Goal: Complete application form

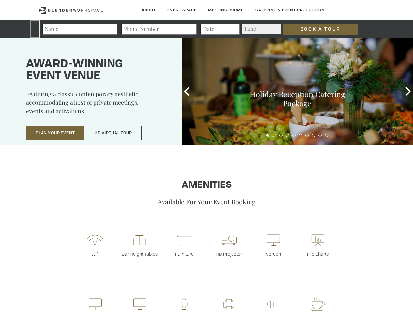
click at [315, 29] on input "Book a Tour" at bounding box center [320, 29] width 75 height 11
click at [55, 133] on button "Plan Your Event" at bounding box center [55, 133] width 58 height 15
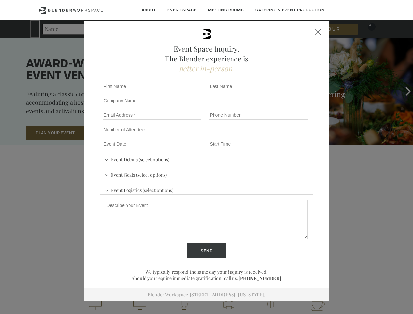
click at [114, 133] on input "Number of Attendees" at bounding box center [152, 129] width 98 height 9
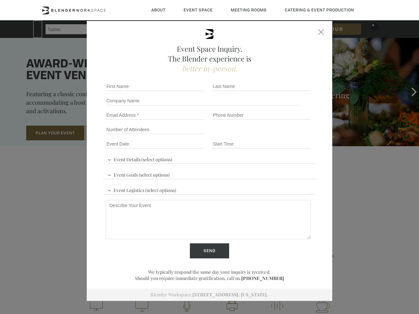
click at [187, 91] on div "First name *" at bounding box center [156, 86] width 106 height 14
click at [408, 91] on div "Event Space Inquiry. The Blender experience is better in-person. Event Details …" at bounding box center [209, 157] width 419 height 314
click at [268, 135] on fieldset "Number of Attendees Budget Range" at bounding box center [209, 129] width 213 height 14
click at [274, 135] on fieldset "Number of Attendees Budget Range" at bounding box center [209, 129] width 213 height 14
click at [281, 135] on fieldset "Number of Attendees Budget Range" at bounding box center [209, 129] width 213 height 14
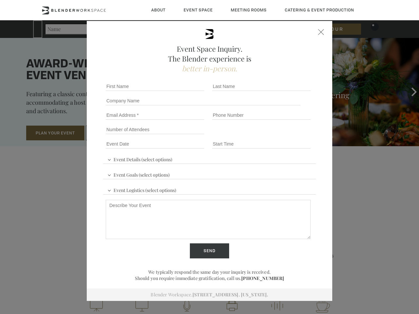
click at [287, 135] on fieldset "Number of Attendees Budget Range" at bounding box center [209, 129] width 213 height 14
click at [294, 135] on fieldset "Number of Attendees Budget Range" at bounding box center [209, 129] width 213 height 14
